Goal: Transaction & Acquisition: Purchase product/service

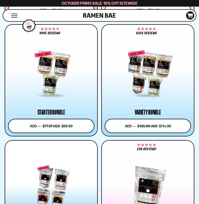
scroll to position [671, 0]
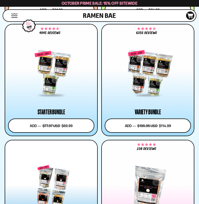
click at [54, 90] on div at bounding box center [51, 73] width 86 height 45
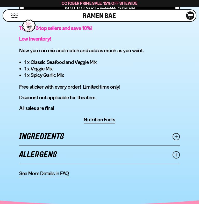
scroll to position [392, 0]
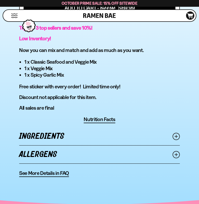
click at [179, 151] on circle at bounding box center [176, 154] width 7 height 7
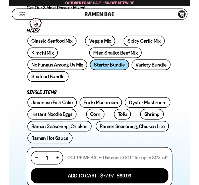
scroll to position [204, 0]
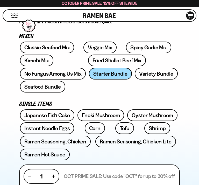
click at [135, 74] on link "Variety Bundle" at bounding box center [156, 74] width 43 height 12
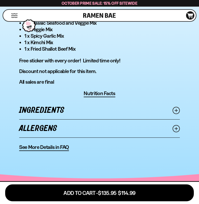
scroll to position [430, 0]
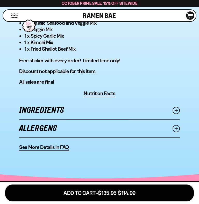
click at [180, 107] on circle at bounding box center [176, 110] width 7 height 7
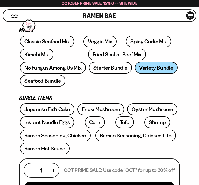
scroll to position [209, 0]
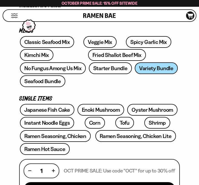
click at [88, 54] on link "Fried Shallot Beef Mix" at bounding box center [117, 55] width 58 height 12
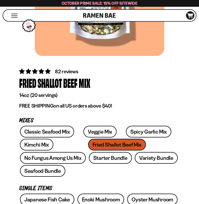
scroll to position [121, 0]
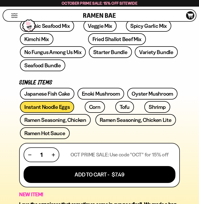
scroll to position [226, 0]
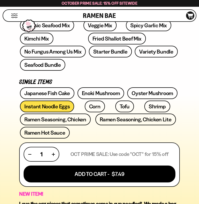
click at [144, 100] on link "Shrimp" at bounding box center [157, 106] width 26 height 12
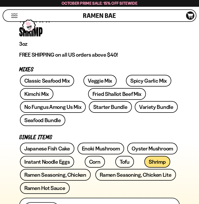
scroll to position [171, 0]
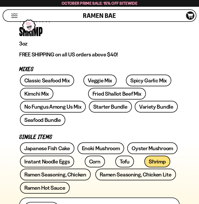
click at [36, 93] on link "Kimchi Mix" at bounding box center [36, 94] width 33 height 12
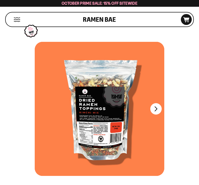
click at [160, 107] on button "Next" at bounding box center [155, 108] width 11 height 11
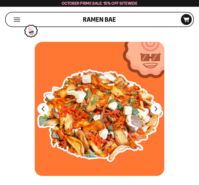
click at [162, 109] on div at bounding box center [100, 109] width 130 height 134
click at [158, 111] on button "FADCB6FD-DFAB-4417-9F21-029242090B77" at bounding box center [155, 108] width 11 height 11
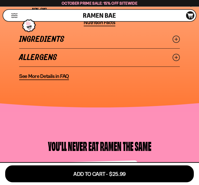
scroll to position [606, 0]
